Goal: Navigation & Orientation: Find specific page/section

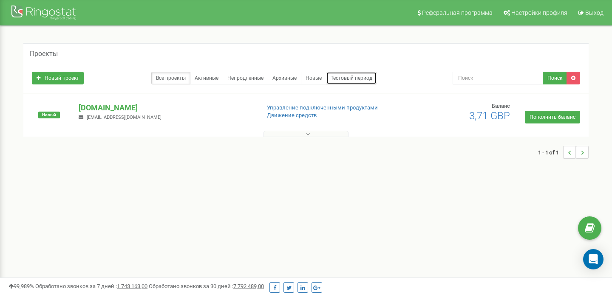
click at [338, 75] on link "Тестовый период" at bounding box center [351, 78] width 51 height 13
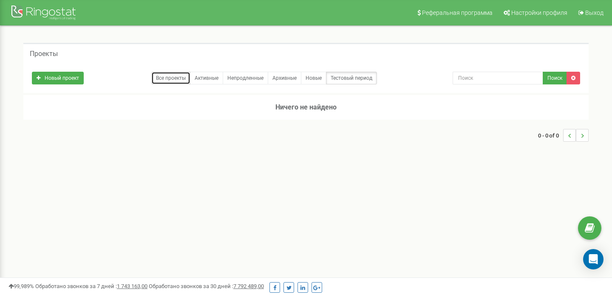
click at [158, 78] on link "Все проекты" at bounding box center [170, 78] width 39 height 13
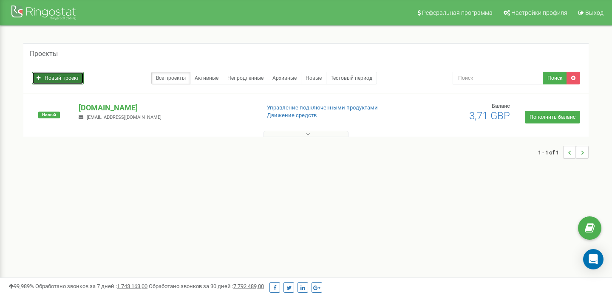
click at [73, 77] on link "Новый проект" at bounding box center [58, 78] width 52 height 13
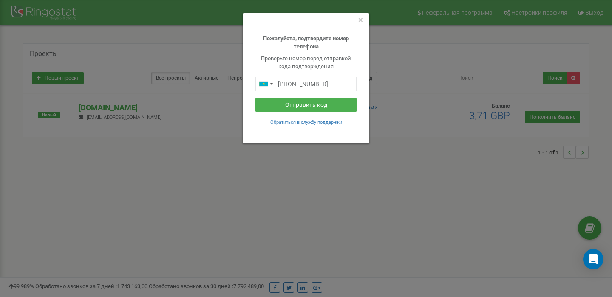
click at [363, 18] on div "×" at bounding box center [306, 19] width 127 height 13
click at [361, 19] on span "×" at bounding box center [360, 20] width 5 height 10
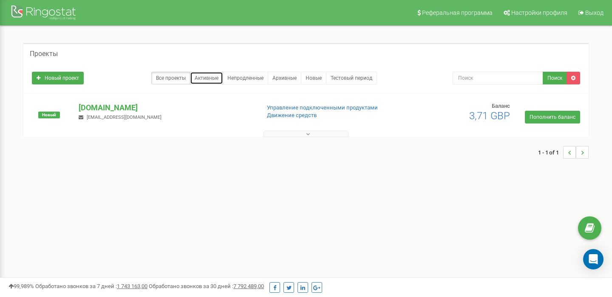
click at [210, 80] on link "Активные" at bounding box center [206, 78] width 33 height 13
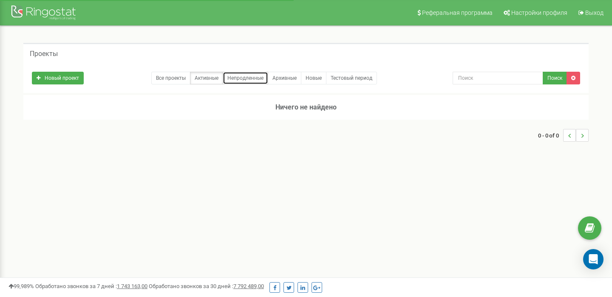
click at [238, 77] on link "Непродленные" at bounding box center [245, 78] width 45 height 13
click at [288, 79] on link "Архивные" at bounding box center [285, 78] width 34 height 13
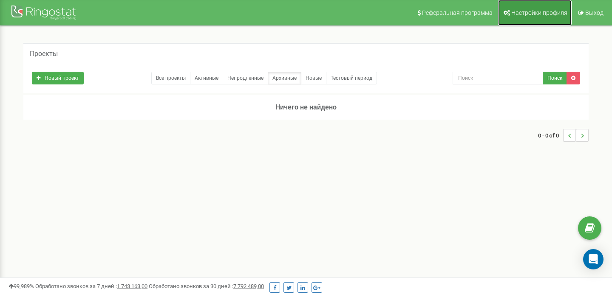
click at [530, 11] on span "Настройки профиля" at bounding box center [539, 12] width 56 height 7
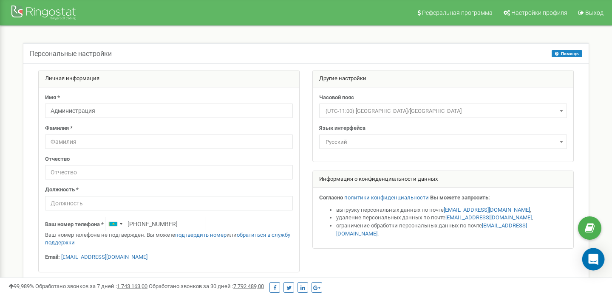
click at [587, 254] on div "Open Intercom Messenger" at bounding box center [593, 259] width 23 height 23
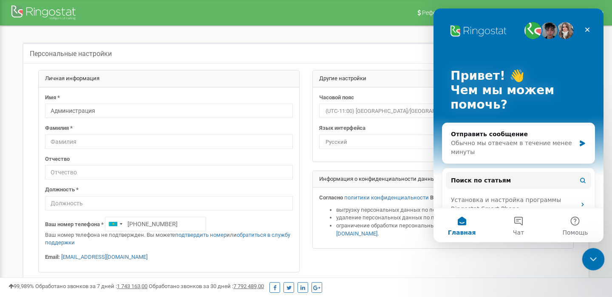
click at [593, 259] on icon "Закрыть службу сообщений Intercom" at bounding box center [592, 258] width 10 height 10
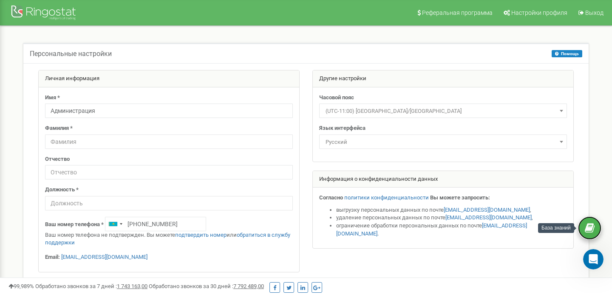
click at [592, 228] on icon at bounding box center [589, 228] width 10 height 13
click at [586, 257] on icon "Открыть службу сообщений Intercom" at bounding box center [592, 258] width 14 height 14
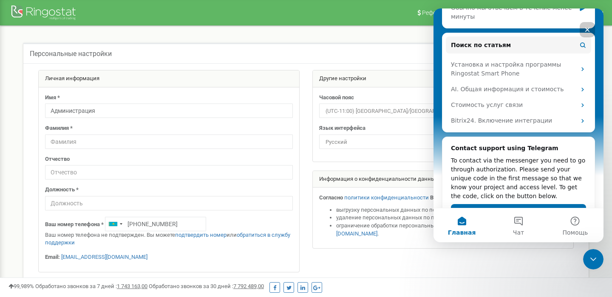
scroll to position [166, 0]
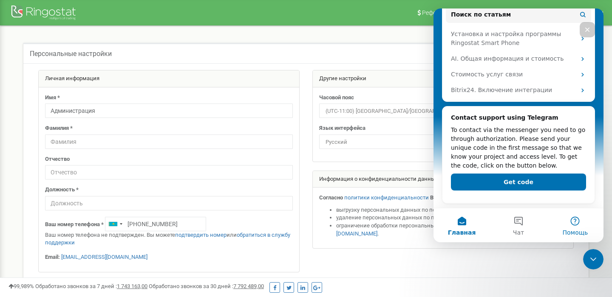
click at [569, 228] on button "Помощь" at bounding box center [575, 226] width 56 height 34
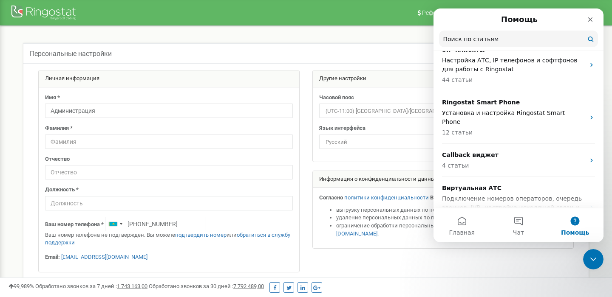
scroll to position [439, 0]
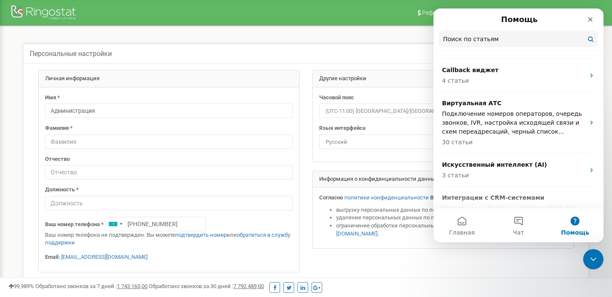
click at [477, 264] on div at bounding box center [306, 188] width 548 height 237
click at [591, 24] on div "Закрыть" at bounding box center [589, 19] width 15 height 15
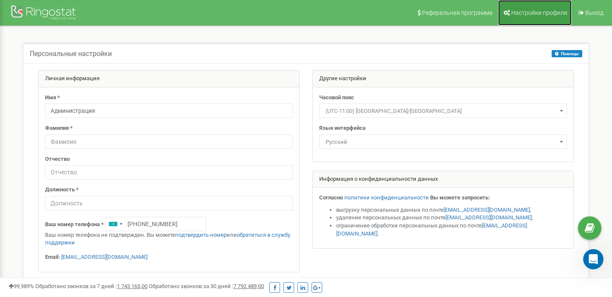
click at [522, 11] on span "Настройки профиля" at bounding box center [539, 12] width 56 height 7
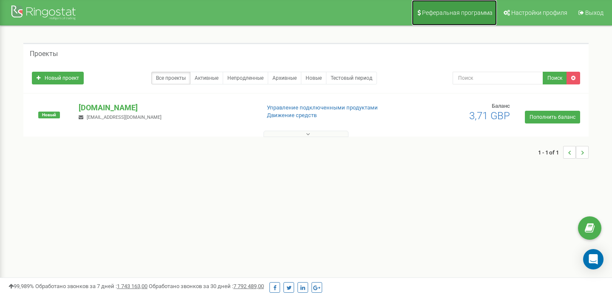
click at [447, 14] on span "Реферальная программа" at bounding box center [457, 12] width 71 height 7
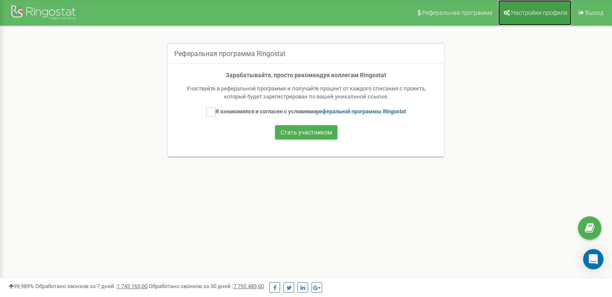
click at [519, 14] on span "Настройки профиля" at bounding box center [539, 12] width 56 height 7
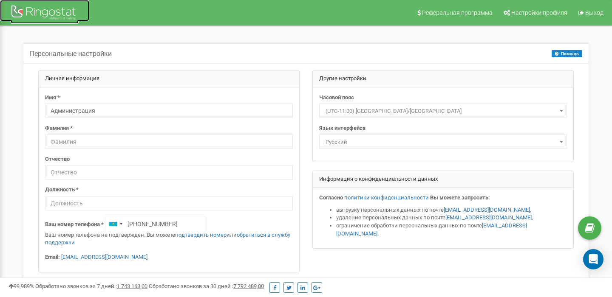
click at [62, 11] on div at bounding box center [45, 13] width 68 height 20
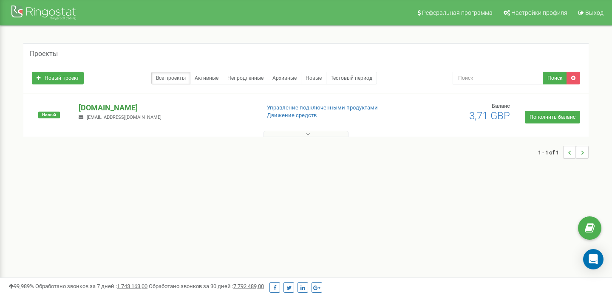
click at [104, 109] on p "[DOMAIN_NAME]" at bounding box center [166, 107] width 174 height 11
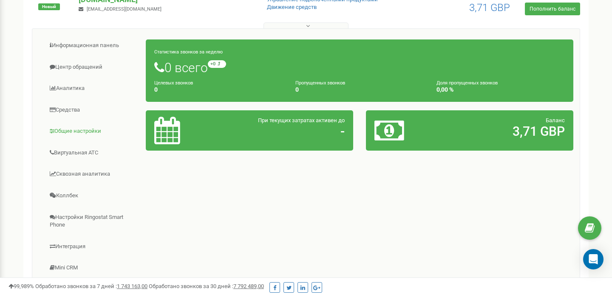
scroll to position [106, 0]
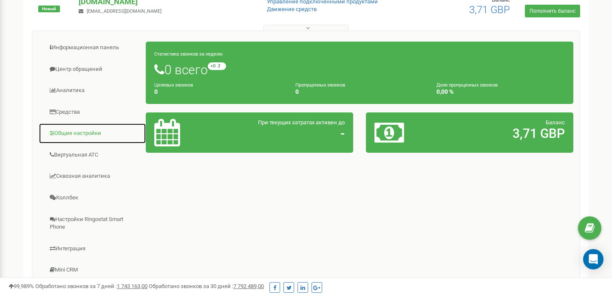
click at [78, 130] on link "Общие настройки" at bounding box center [92, 133] width 107 height 21
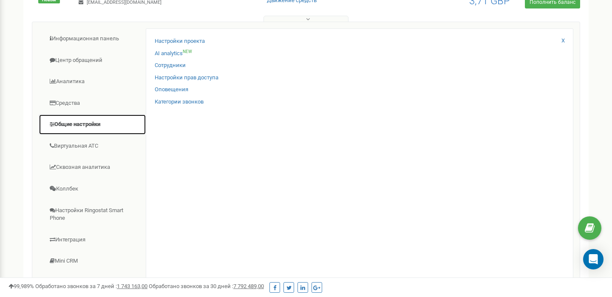
scroll to position [95, 0]
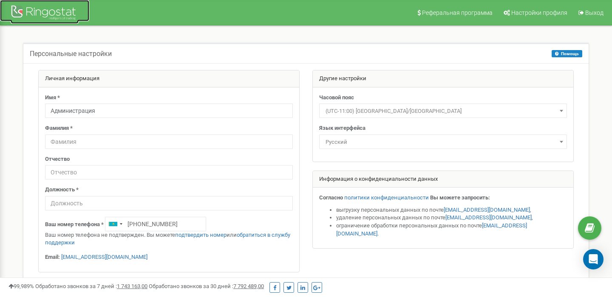
click at [53, 17] on div at bounding box center [45, 13] width 68 height 20
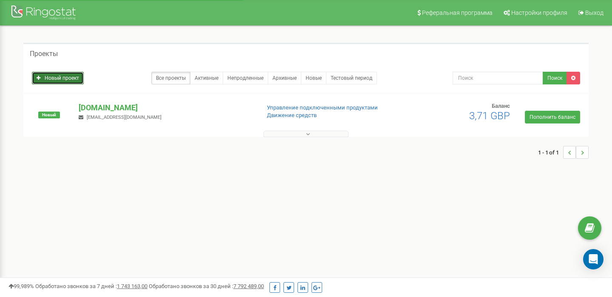
click at [77, 81] on link "Новый проект" at bounding box center [58, 78] width 52 height 13
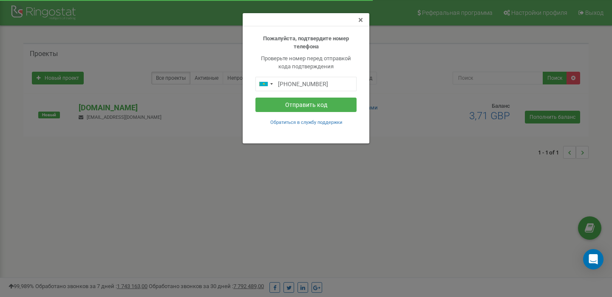
click at [362, 22] on span "×" at bounding box center [360, 20] width 5 height 10
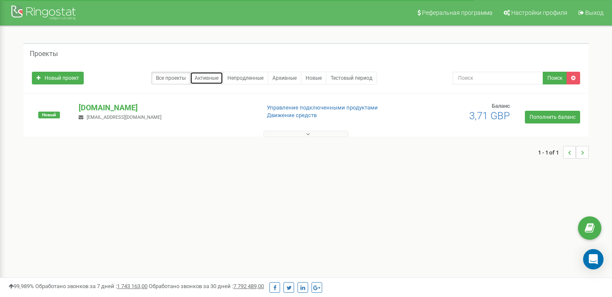
click at [201, 79] on link "Активные" at bounding box center [206, 78] width 33 height 13
click at [142, 110] on p "[DOMAIN_NAME]" at bounding box center [166, 107] width 174 height 11
click at [139, 110] on p "[DOMAIN_NAME]" at bounding box center [166, 107] width 174 height 11
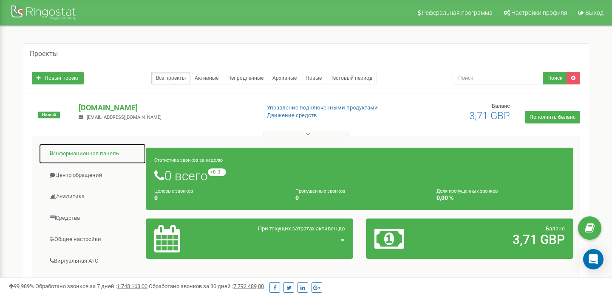
click at [73, 151] on link "Информационная панель" at bounding box center [92, 154] width 107 height 21
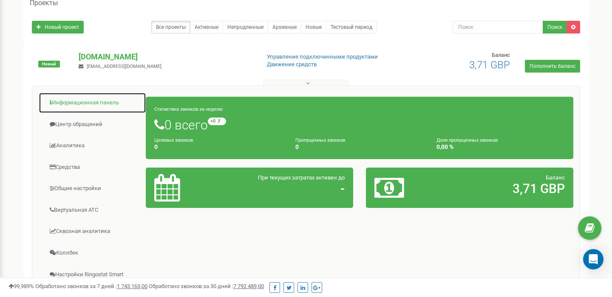
scroll to position [52, 0]
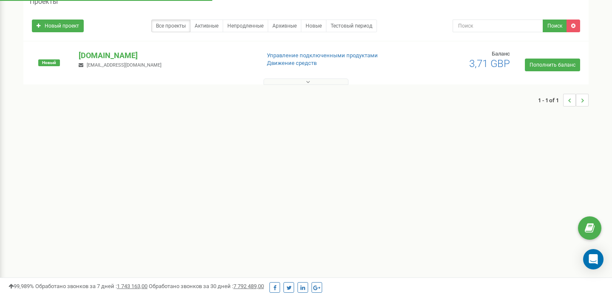
scroll to position [52, 0]
click at [153, 76] on div at bounding box center [305, 80] width 561 height 8
click at [146, 60] on p "[DOMAIN_NAME]" at bounding box center [166, 55] width 174 height 11
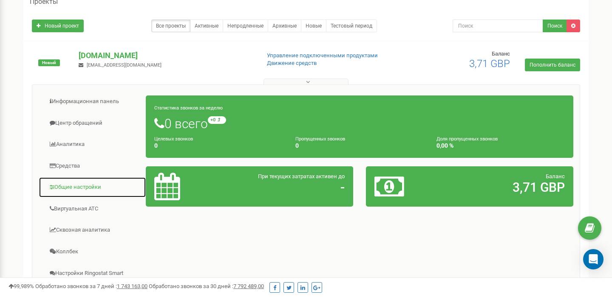
click at [97, 183] on link "Общие настройки" at bounding box center [92, 187] width 107 height 21
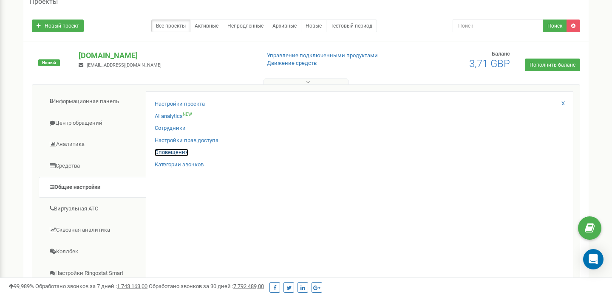
click at [169, 154] on link "Оповещения" at bounding box center [172, 153] width 34 height 8
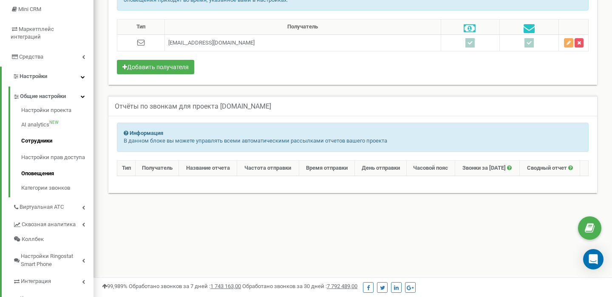
scroll to position [133, 0]
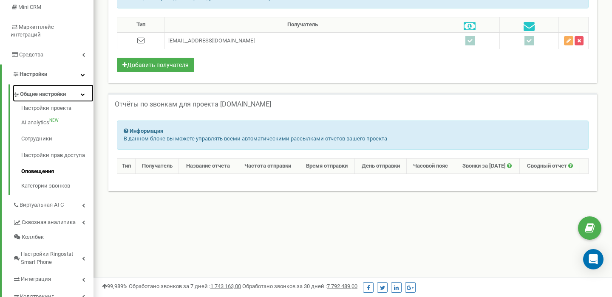
click at [83, 92] on icon at bounding box center [83, 94] width 4 height 4
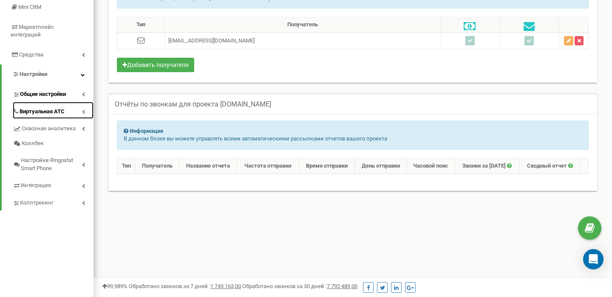
click at [84, 110] on icon at bounding box center [83, 112] width 3 height 4
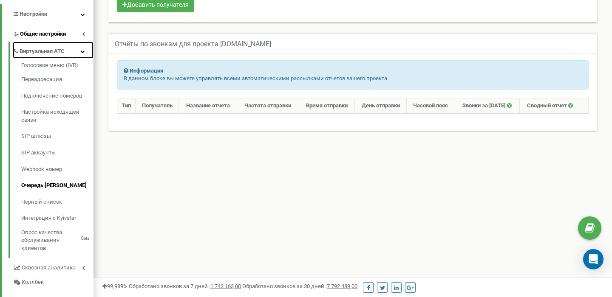
scroll to position [198, 0]
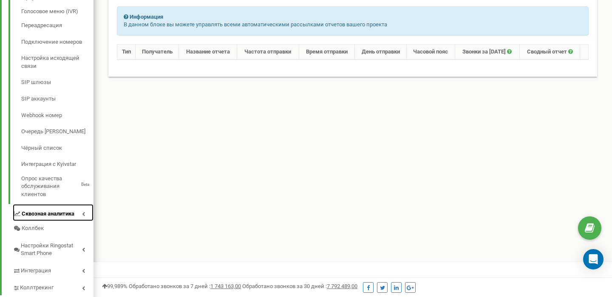
click at [65, 210] on span "Сквозная аналитика" at bounding box center [48, 214] width 53 height 8
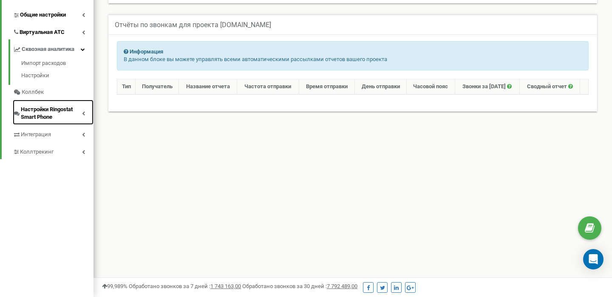
click at [84, 111] on icon at bounding box center [83, 113] width 3 height 4
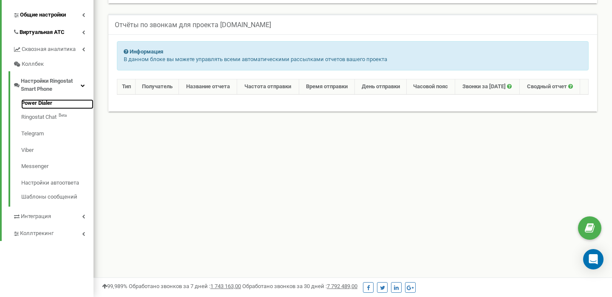
click at [47, 99] on link "Power Dialer" at bounding box center [57, 104] width 72 height 10
